Goal: Task Accomplishment & Management: Use online tool/utility

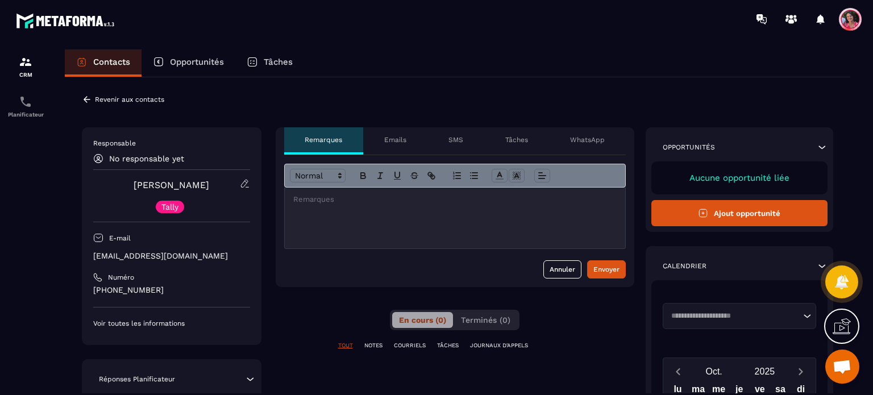
scroll to position [2950, 0]
click at [132, 101] on p "Revenir aux contacts" at bounding box center [129, 100] width 69 height 8
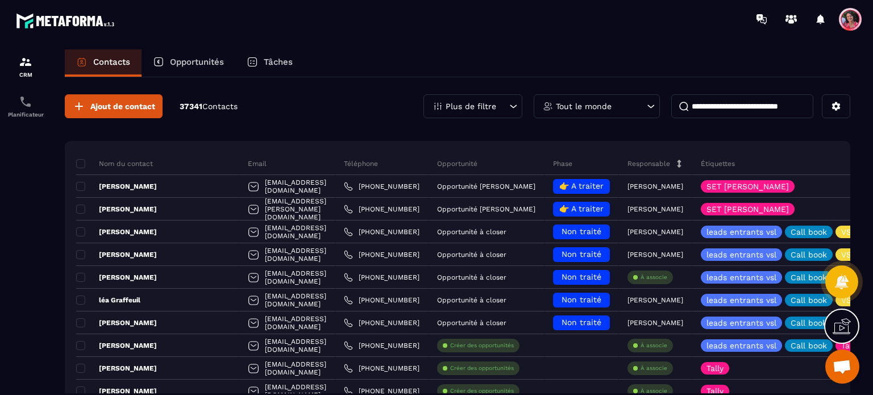
click at [732, 101] on input at bounding box center [743, 106] width 142 height 24
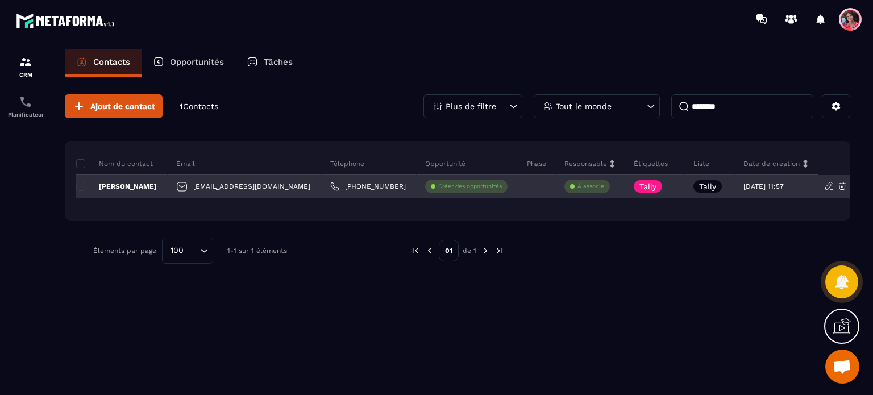
type input "********"
click at [578, 187] on p "À associe" at bounding box center [591, 187] width 27 height 8
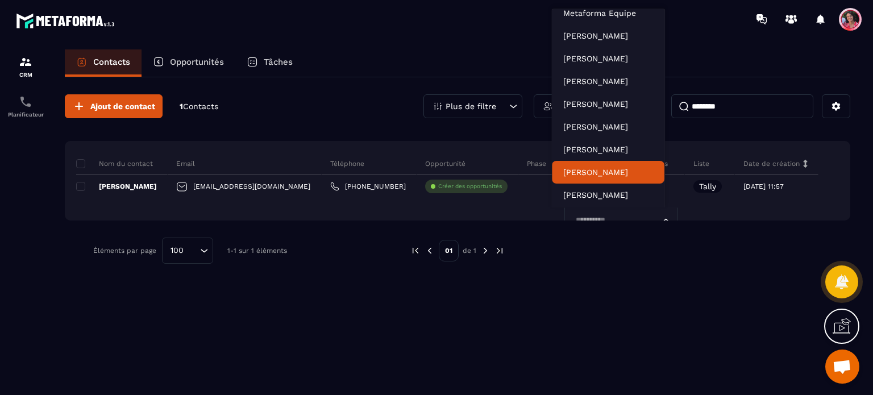
scroll to position [34, 0]
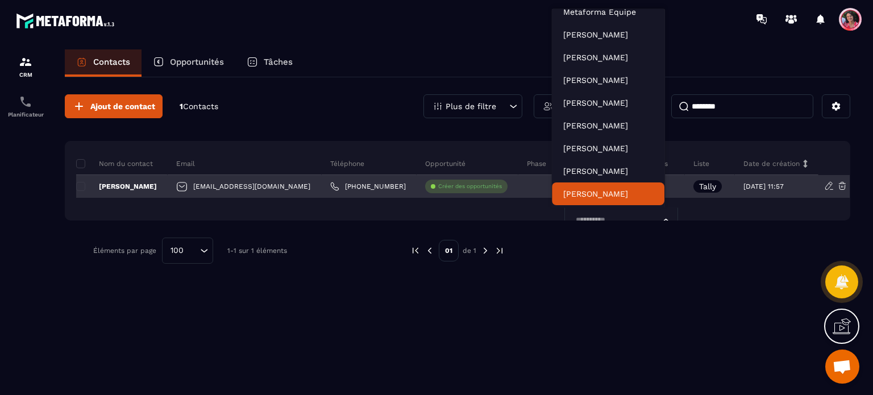
click at [582, 214] on input "Search for option" at bounding box center [616, 220] width 88 height 13
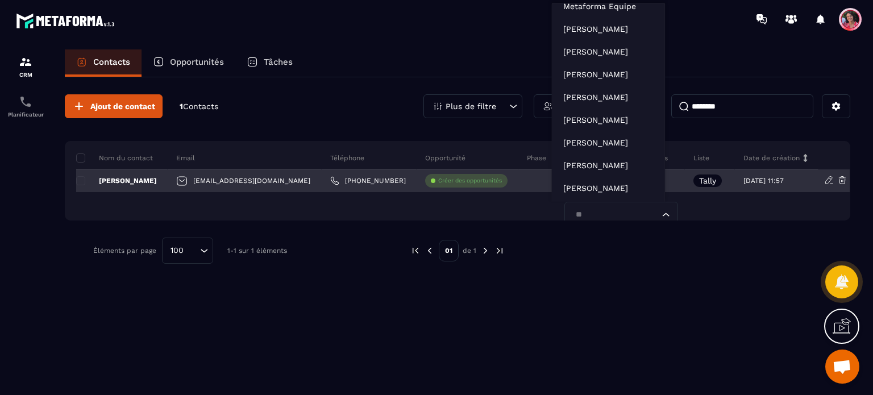
type input "***"
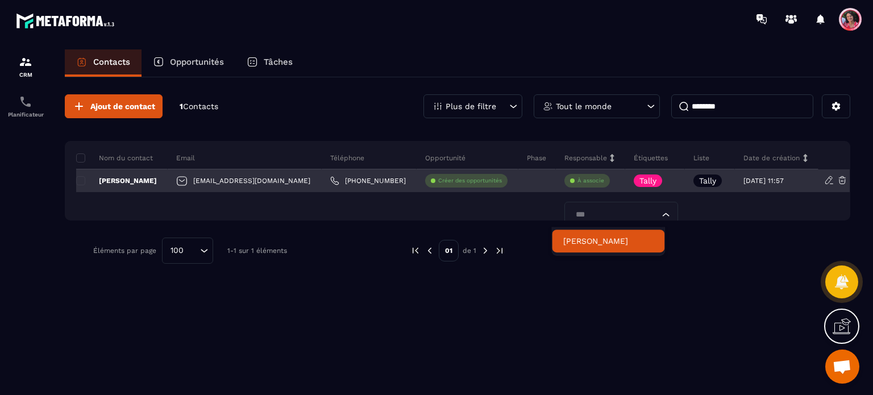
scroll to position [0, 0]
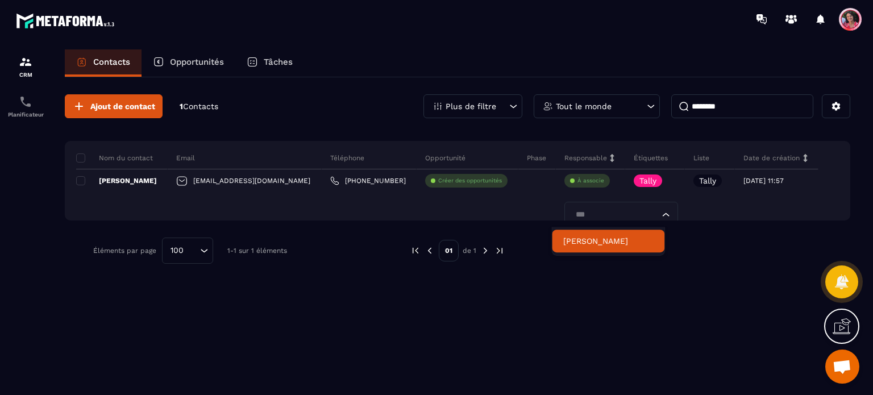
click at [587, 237] on p "[PERSON_NAME]" at bounding box center [609, 240] width 90 height 11
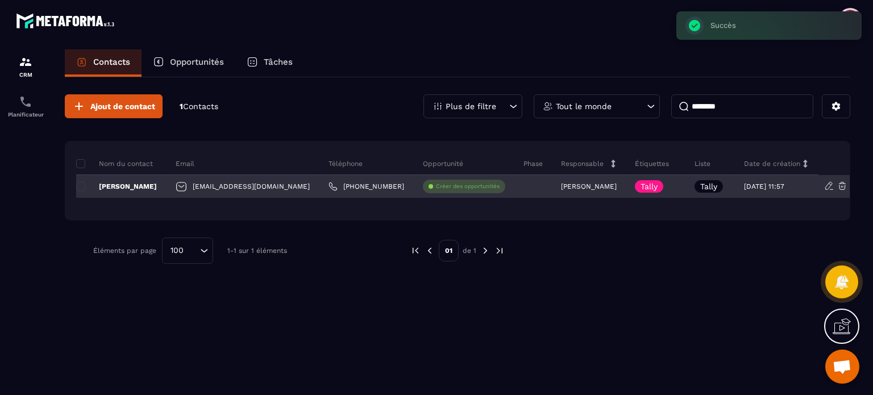
click at [444, 185] on p "Créer des opportunités" at bounding box center [468, 187] width 64 height 8
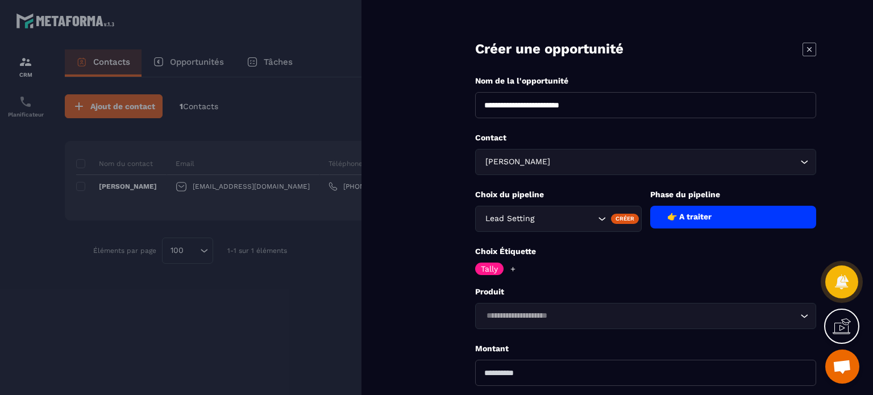
click at [511, 266] on icon at bounding box center [513, 269] width 7 height 7
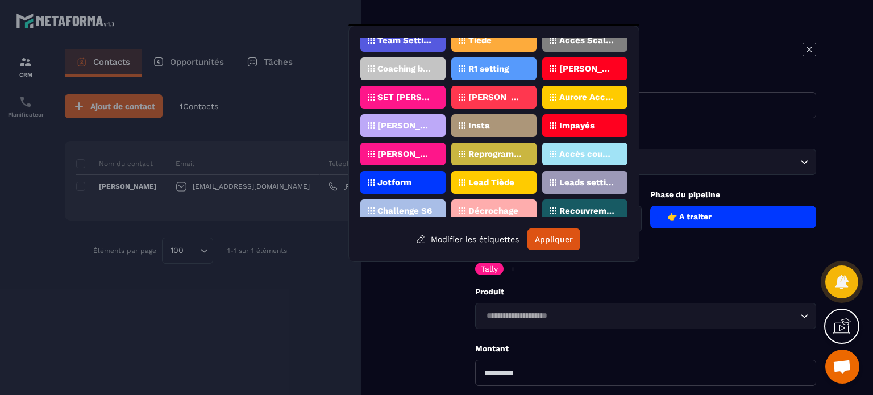
scroll to position [171, 0]
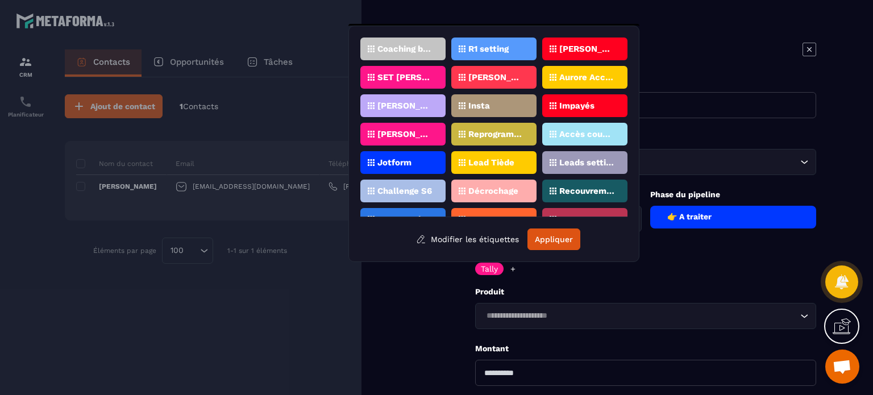
click at [413, 66] on div "SET [PERSON_NAME]" at bounding box center [403, 77] width 85 height 23
click at [569, 247] on button "Appliquer" at bounding box center [554, 240] width 53 height 22
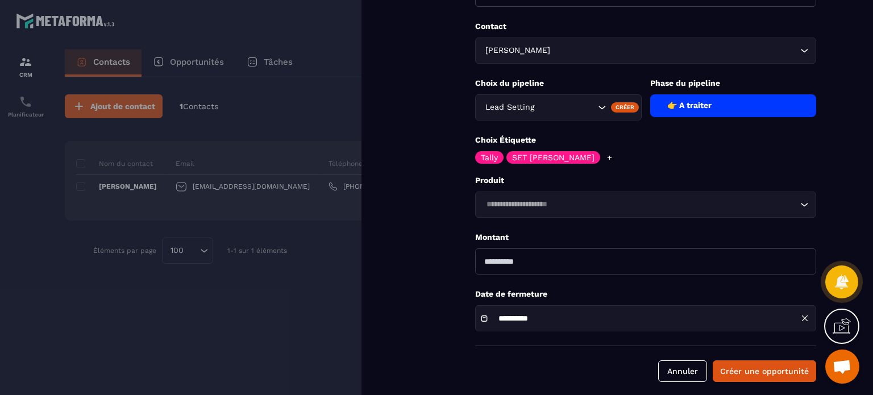
scroll to position [114, 0]
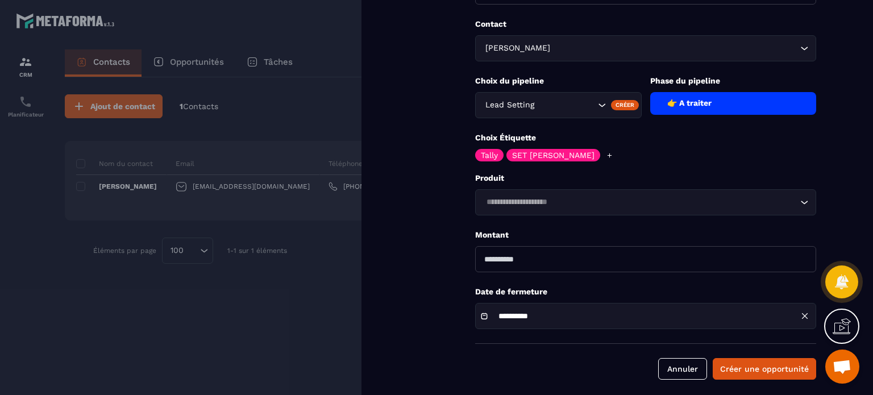
click at [598, 200] on input "Search for option" at bounding box center [640, 202] width 315 height 13
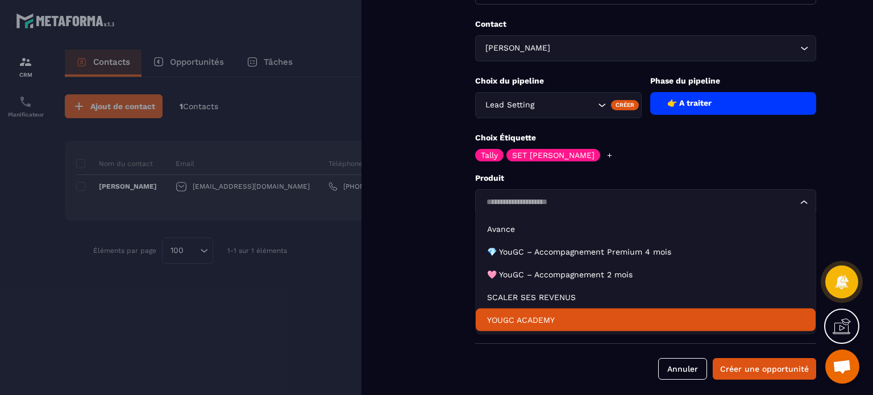
click at [574, 311] on li "YOUGC ACADEMY" at bounding box center [646, 320] width 340 height 23
type input "*******"
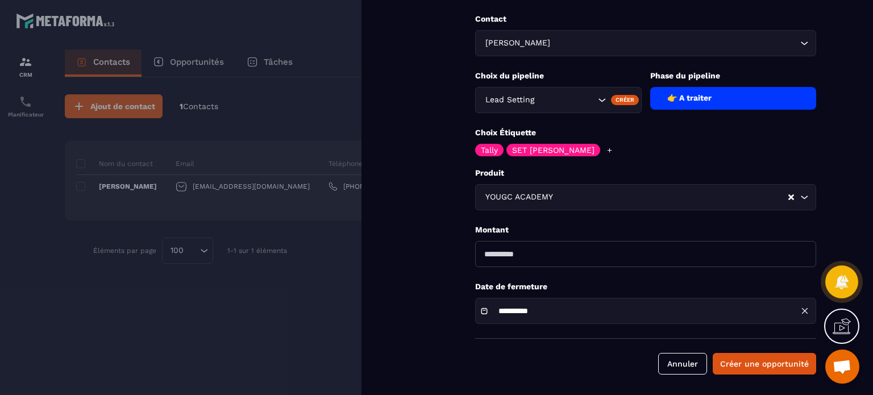
scroll to position [121, 0]
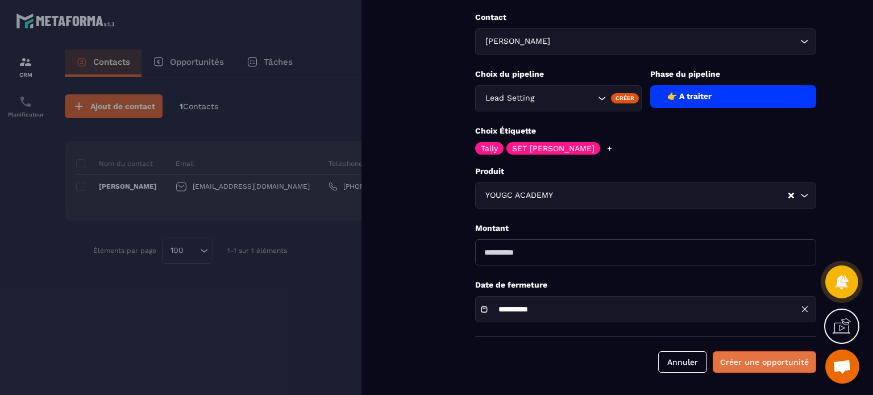
click at [748, 357] on button "Créer une opportunité" at bounding box center [764, 362] width 103 height 22
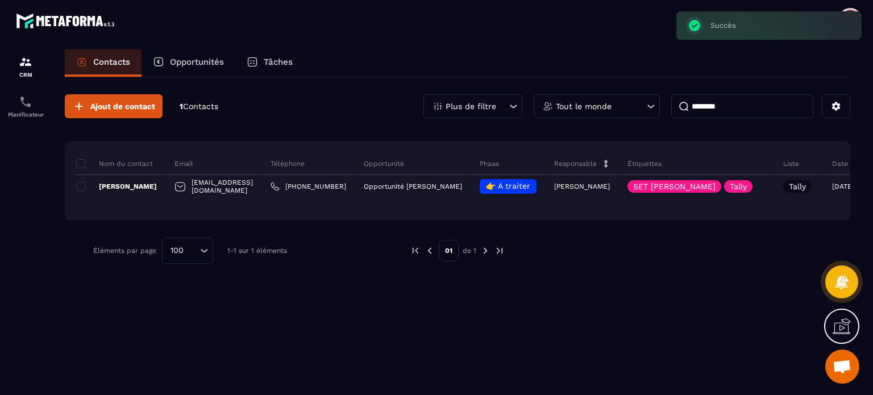
drag, startPoint x: 199, startPoint y: 59, endPoint x: 244, endPoint y: 76, distance: 48.3
click at [199, 59] on p "Opportunités" at bounding box center [197, 62] width 54 height 10
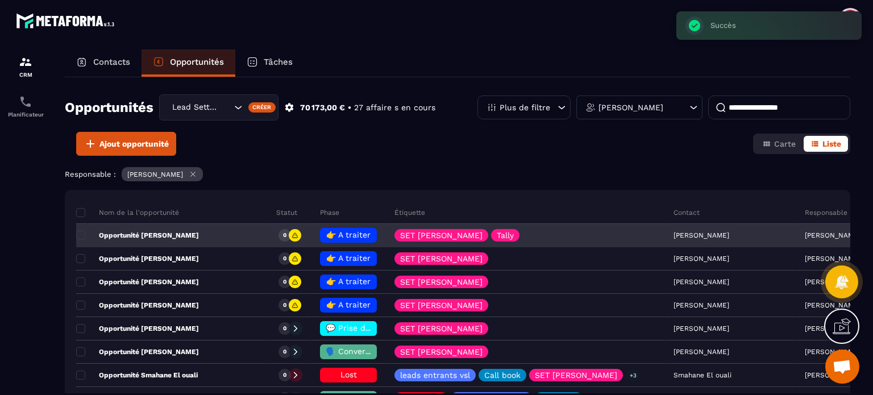
click at [198, 235] on div "Opportunité [PERSON_NAME]" at bounding box center [172, 236] width 192 height 23
